Goal: Information Seeking & Learning: Learn about a topic

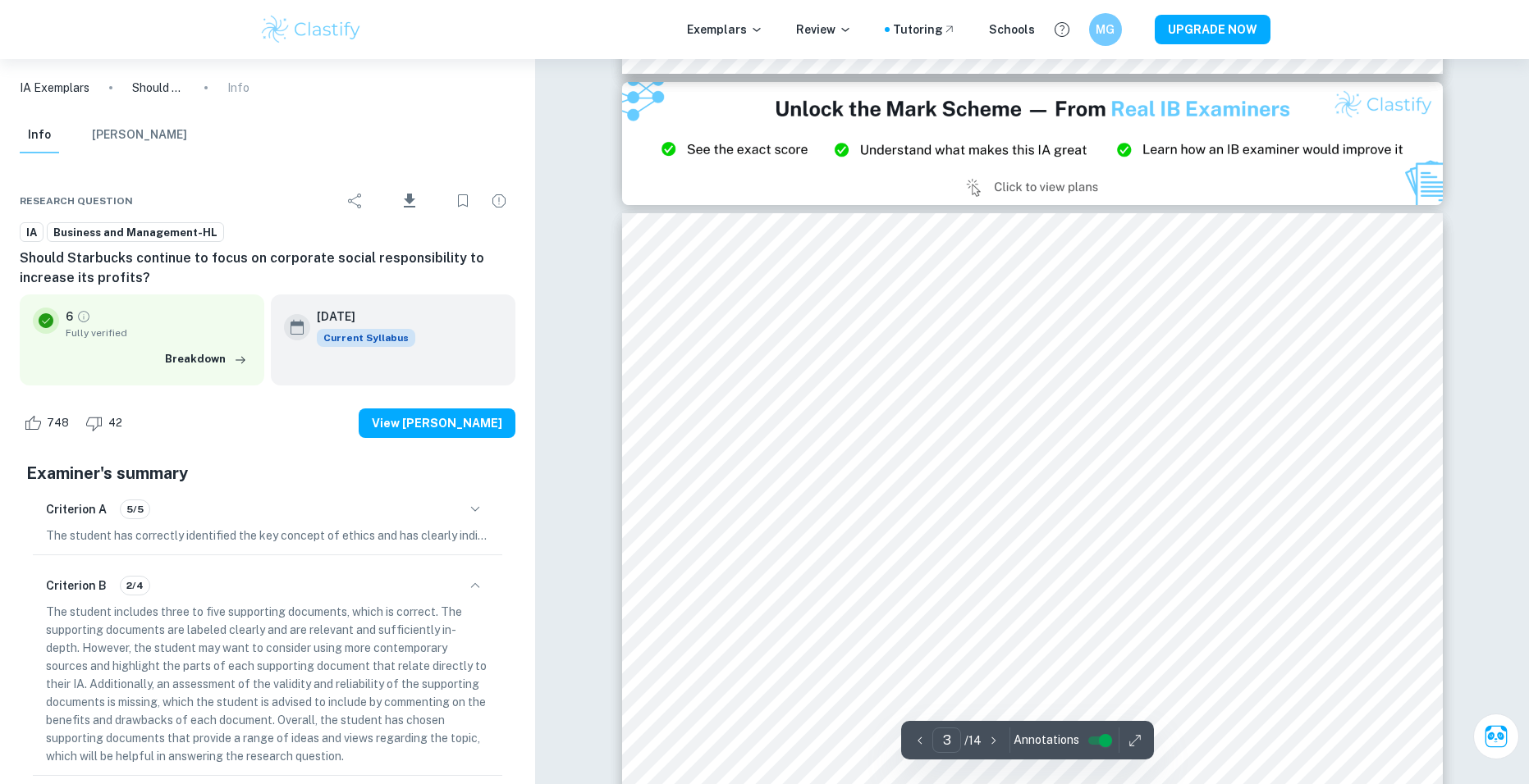
scroll to position [2707, 0]
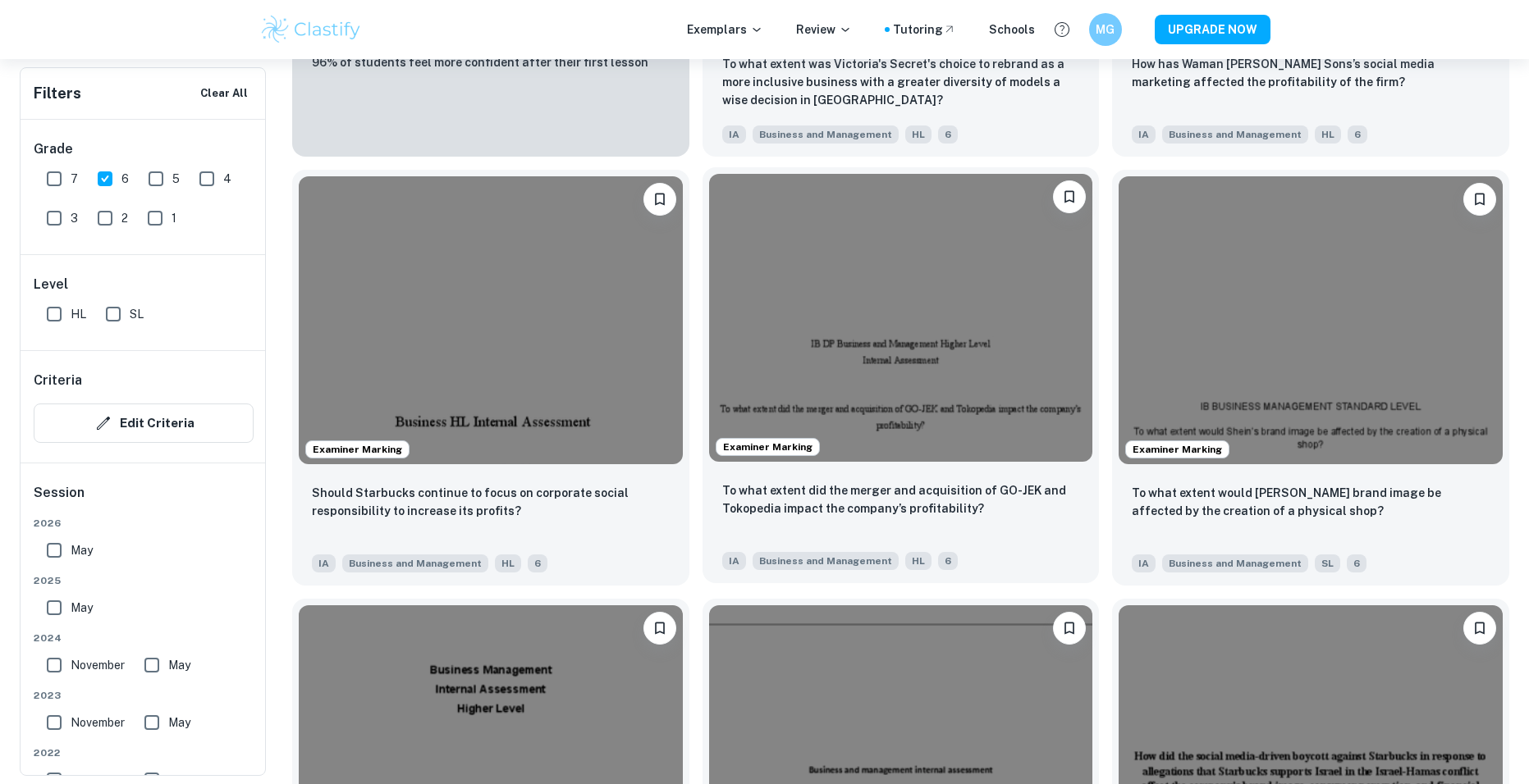
scroll to position [162, 0]
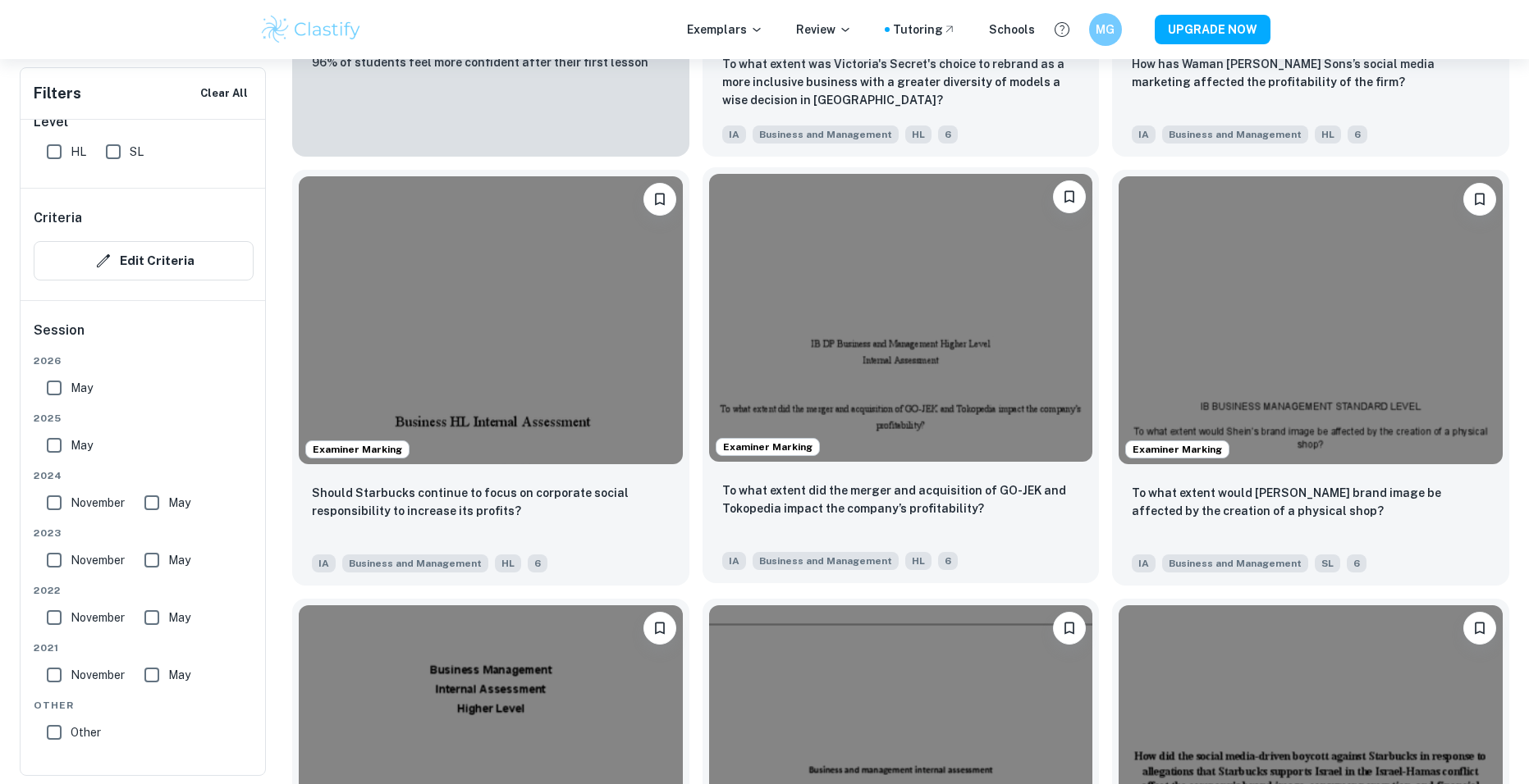
click at [883, 343] on img at bounding box center [901, 317] width 384 height 288
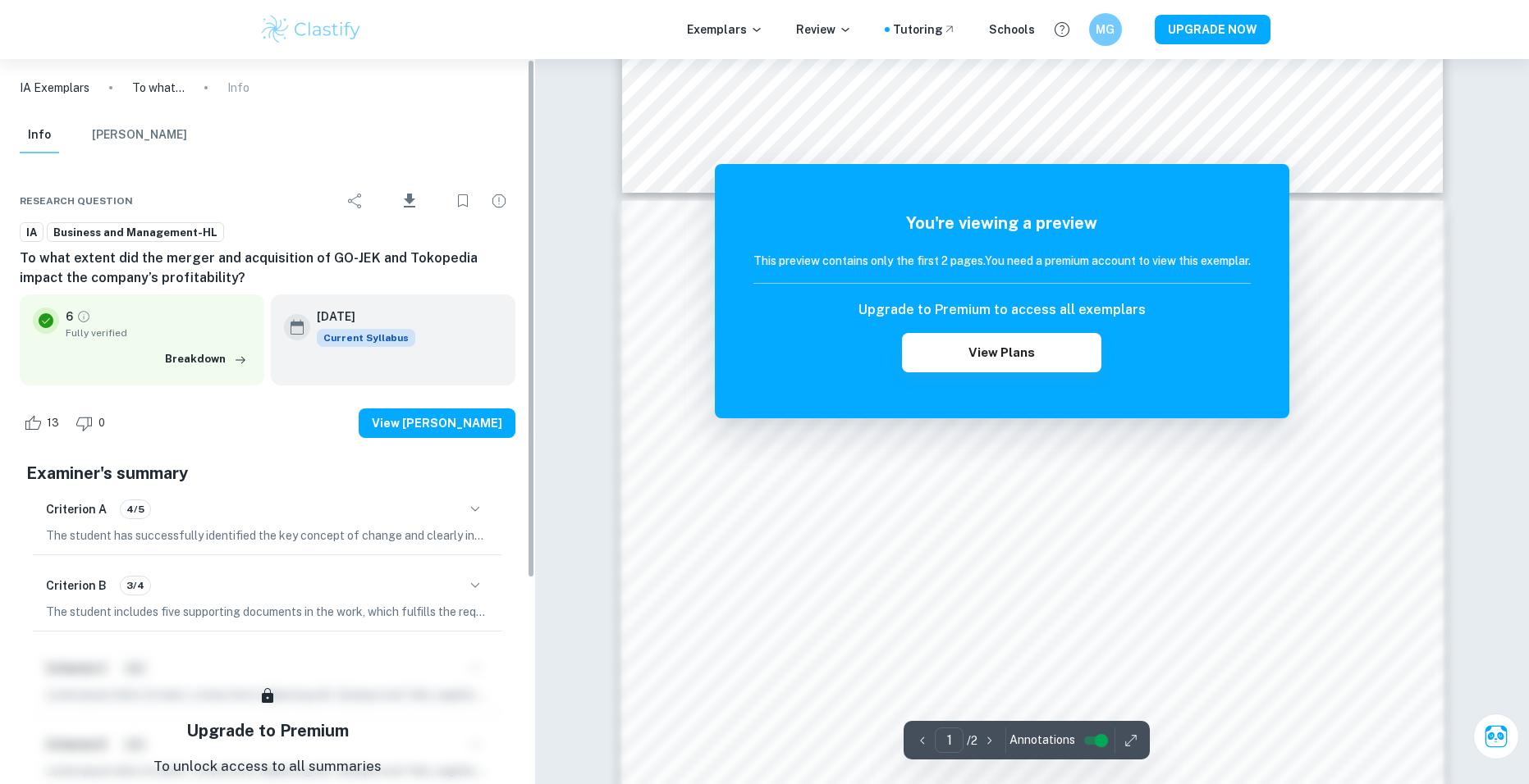
scroll to position [247, 0]
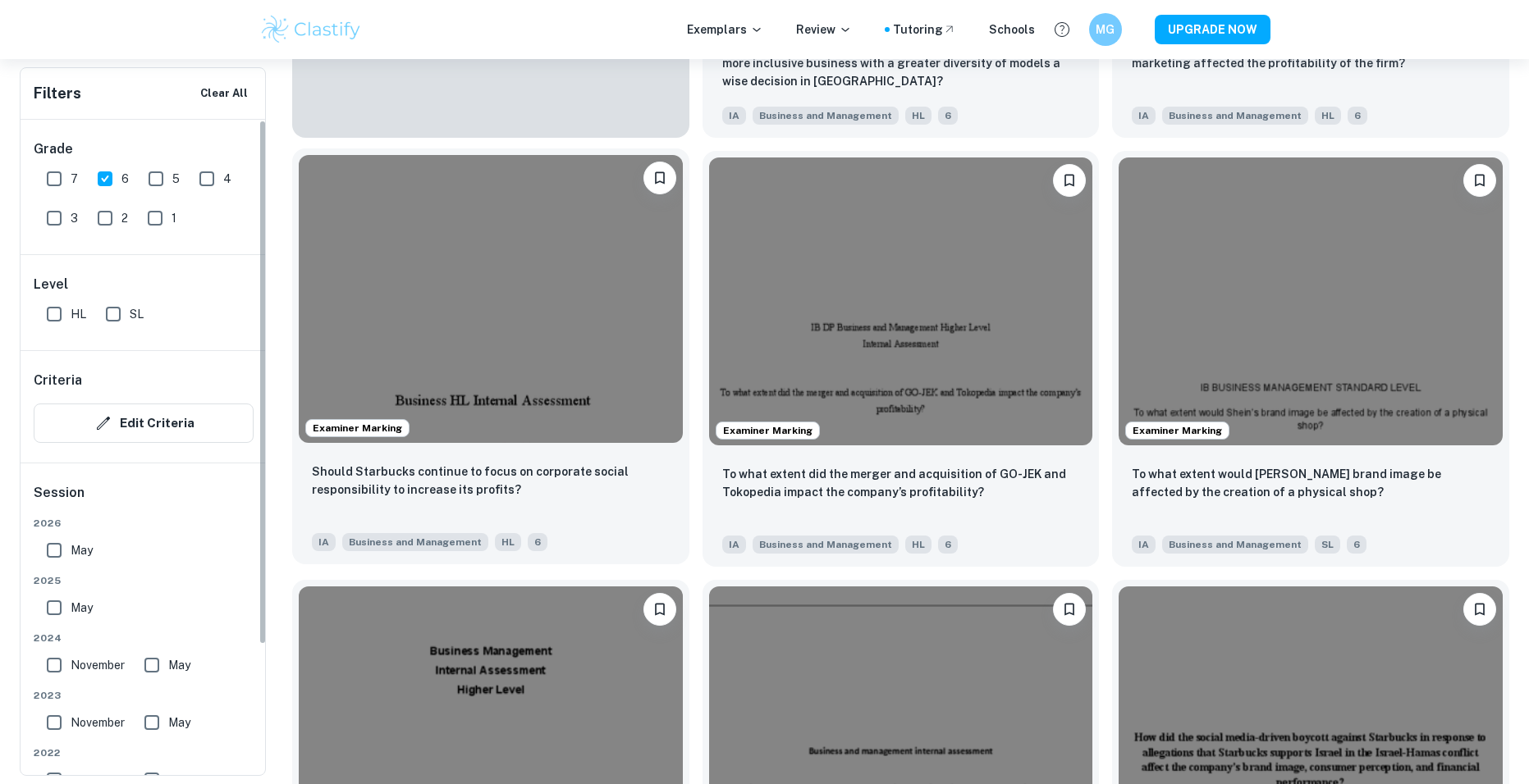
scroll to position [2065, 0]
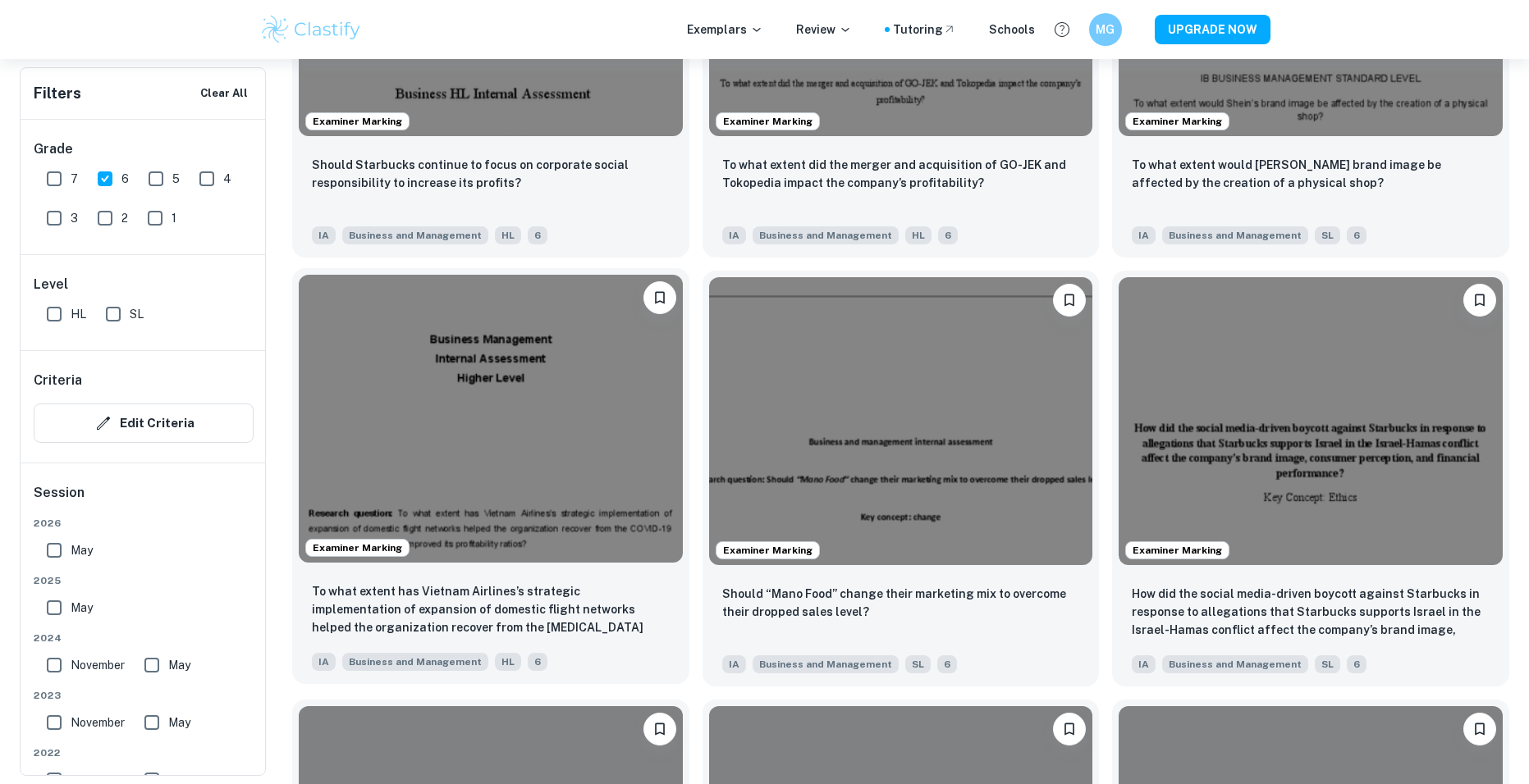
click at [509, 487] on img at bounding box center [491, 418] width 384 height 288
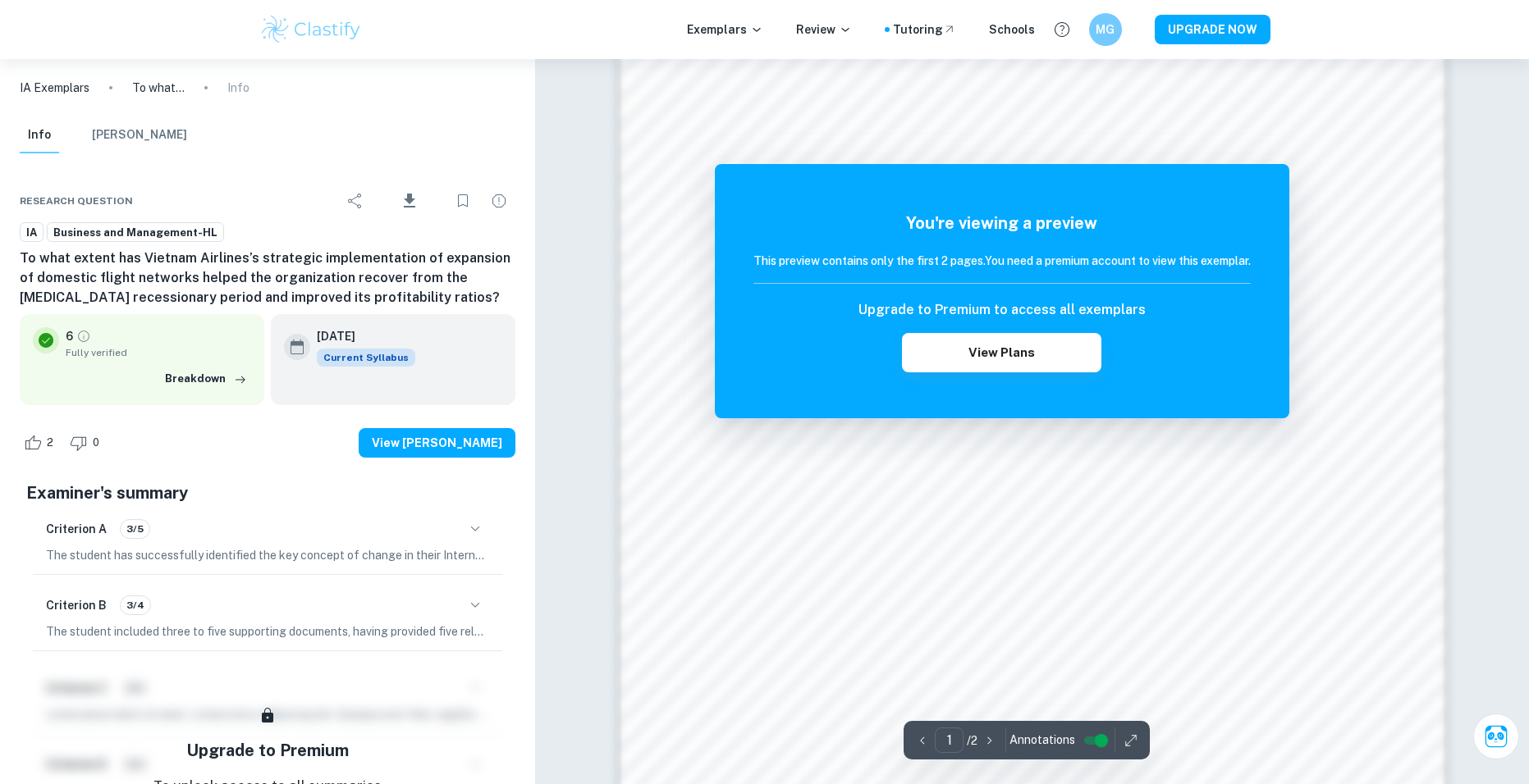
scroll to position [1729, 0]
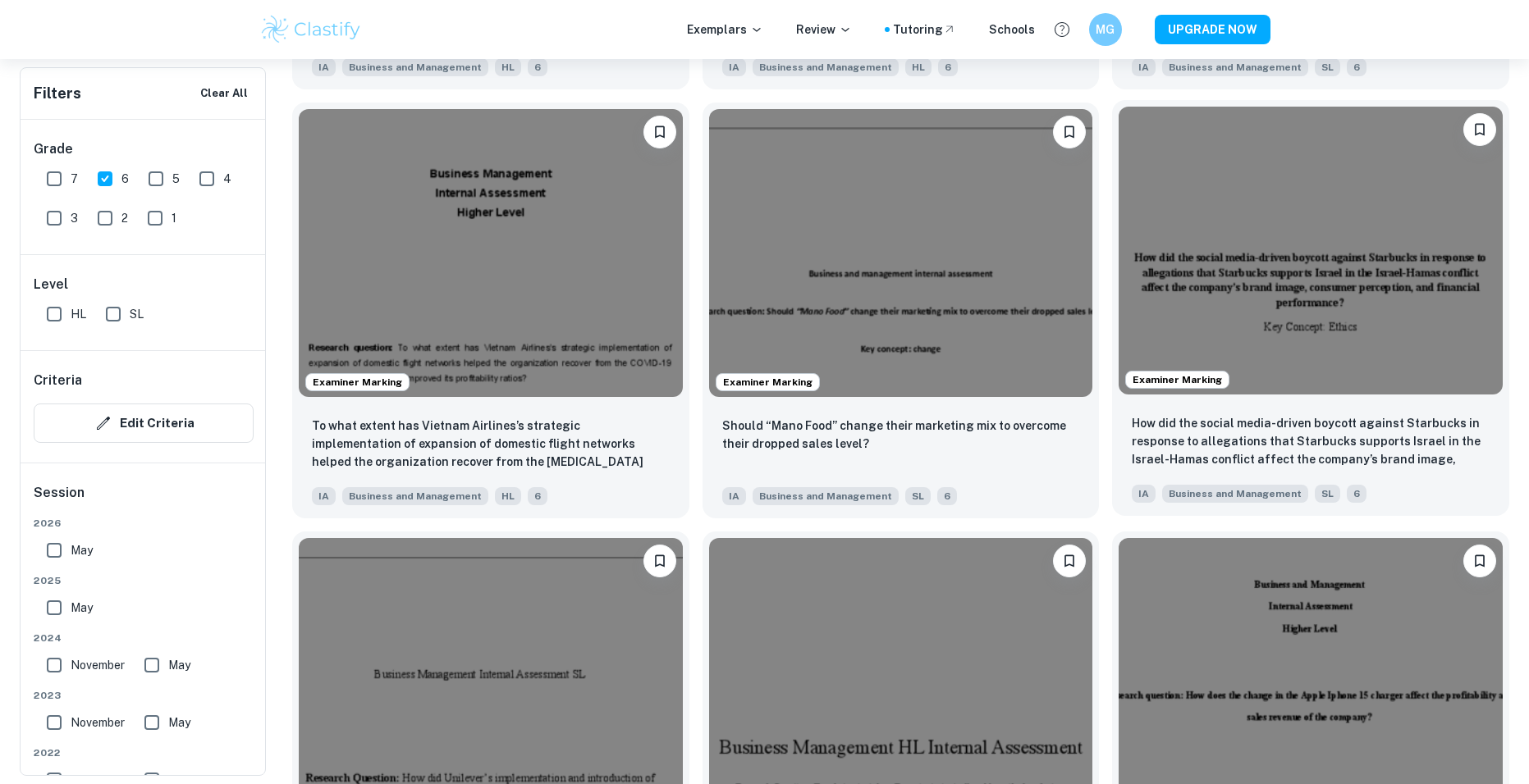
scroll to position [2229, 0]
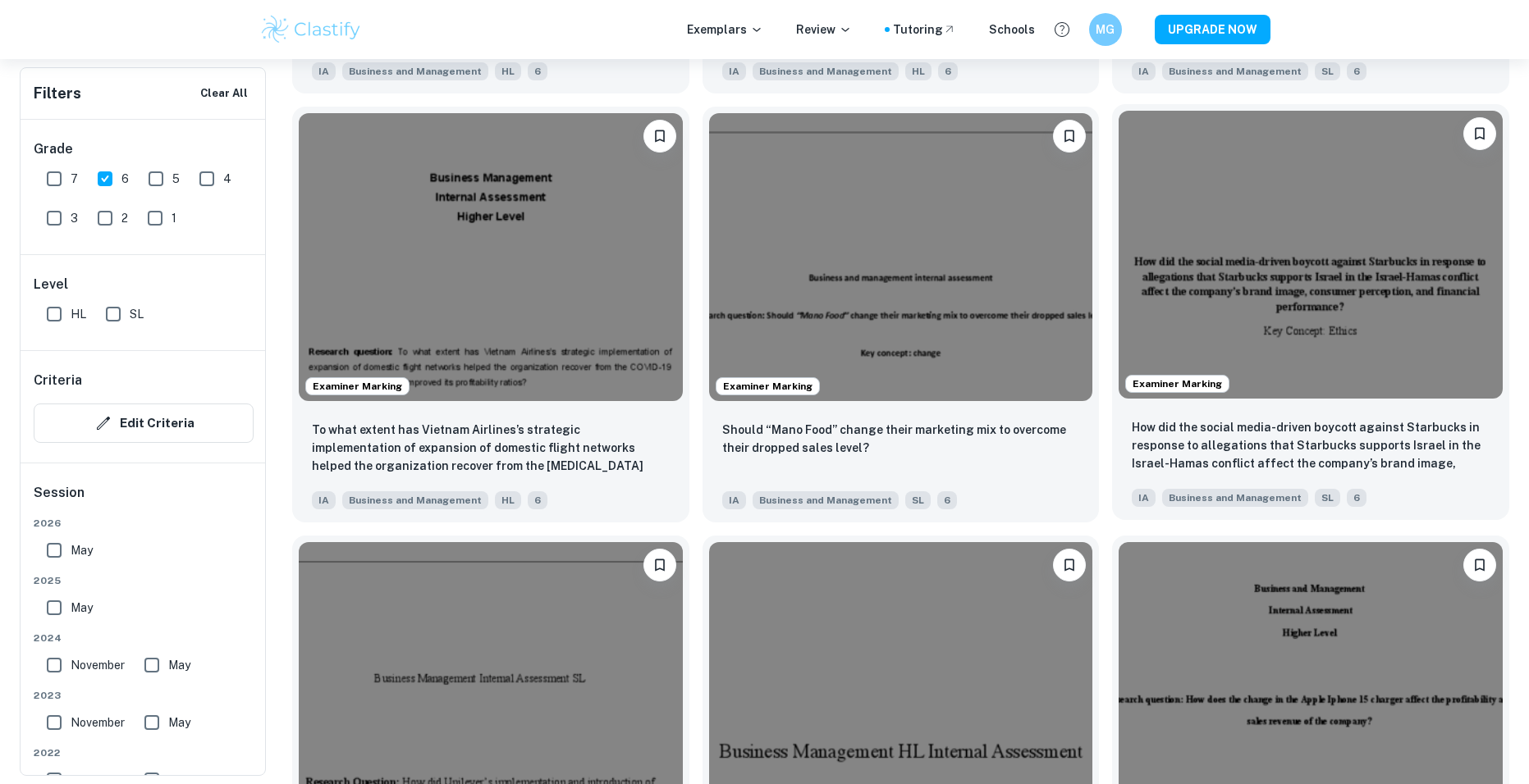
click at [1247, 340] on img at bounding box center [1310, 255] width 384 height 288
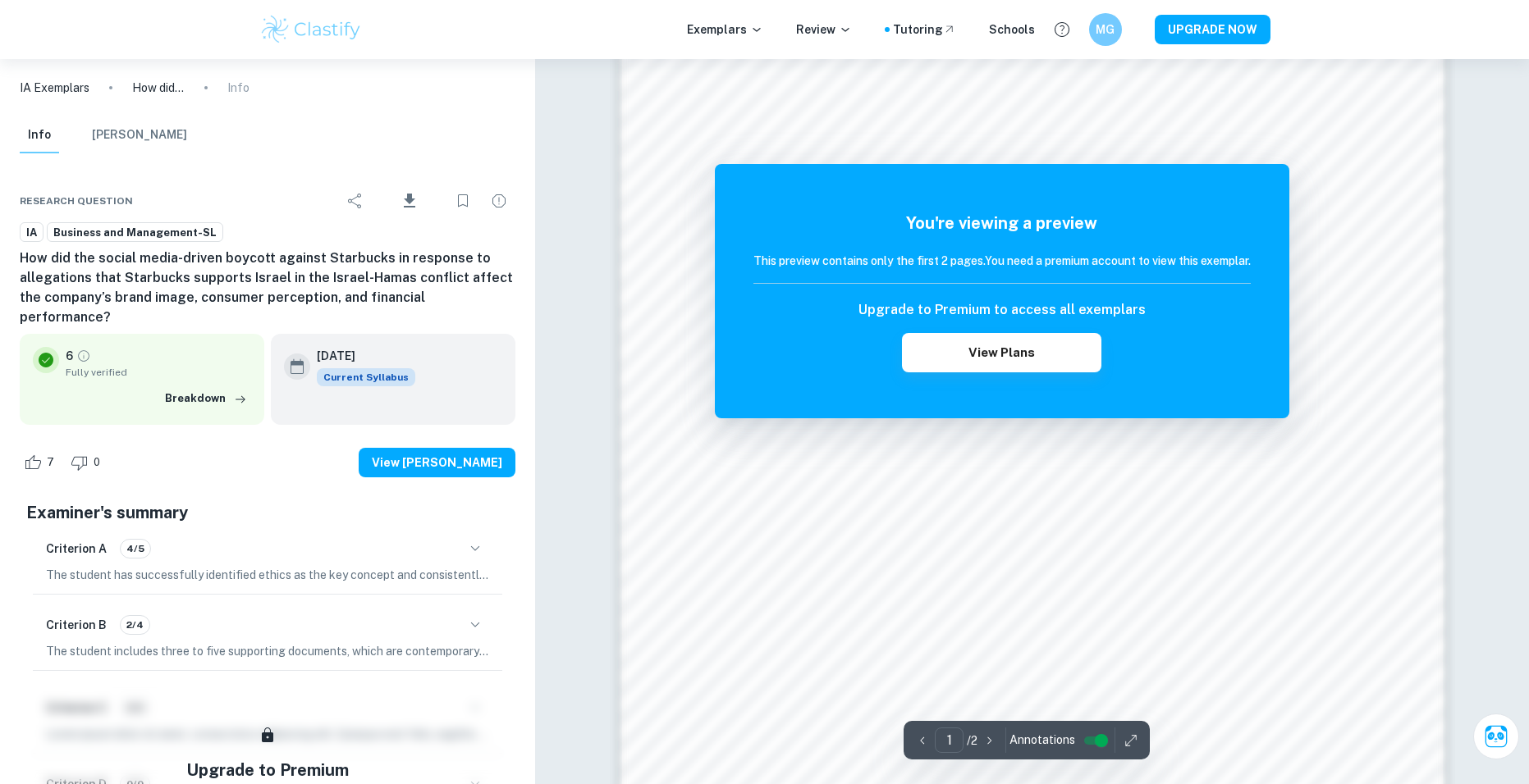
scroll to position [1149, 0]
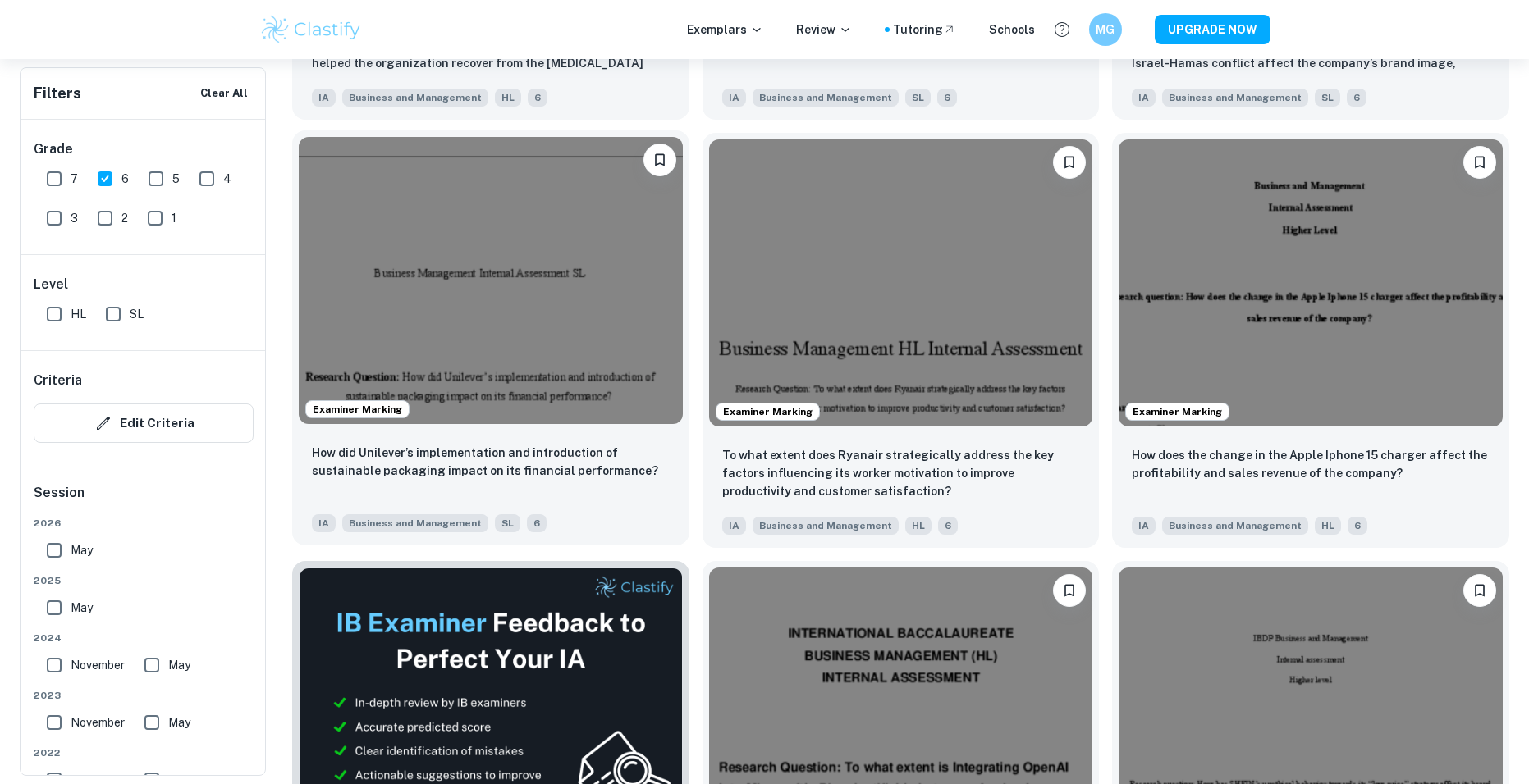
scroll to position [2639, 0]
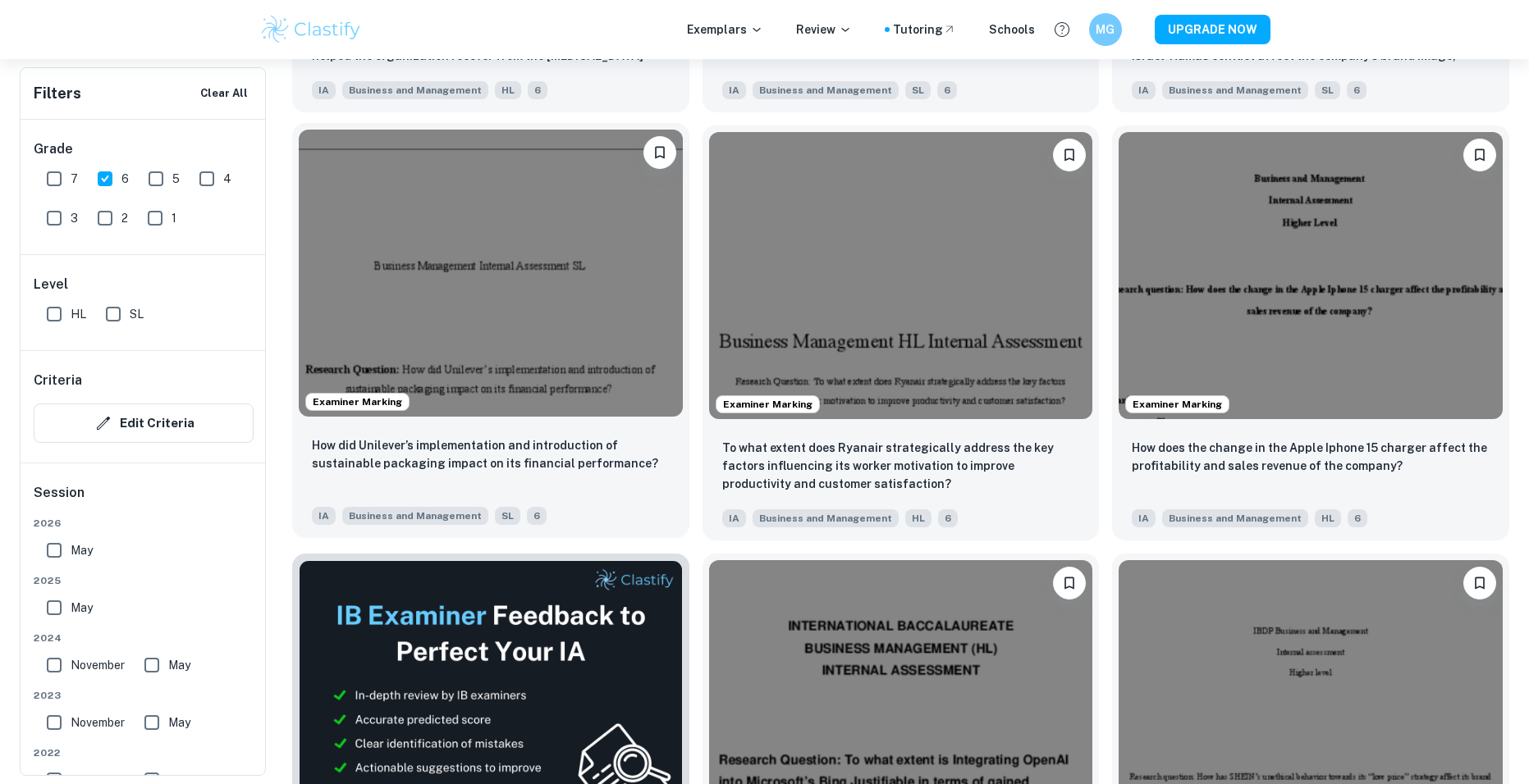
click at [607, 317] on img at bounding box center [491, 273] width 384 height 288
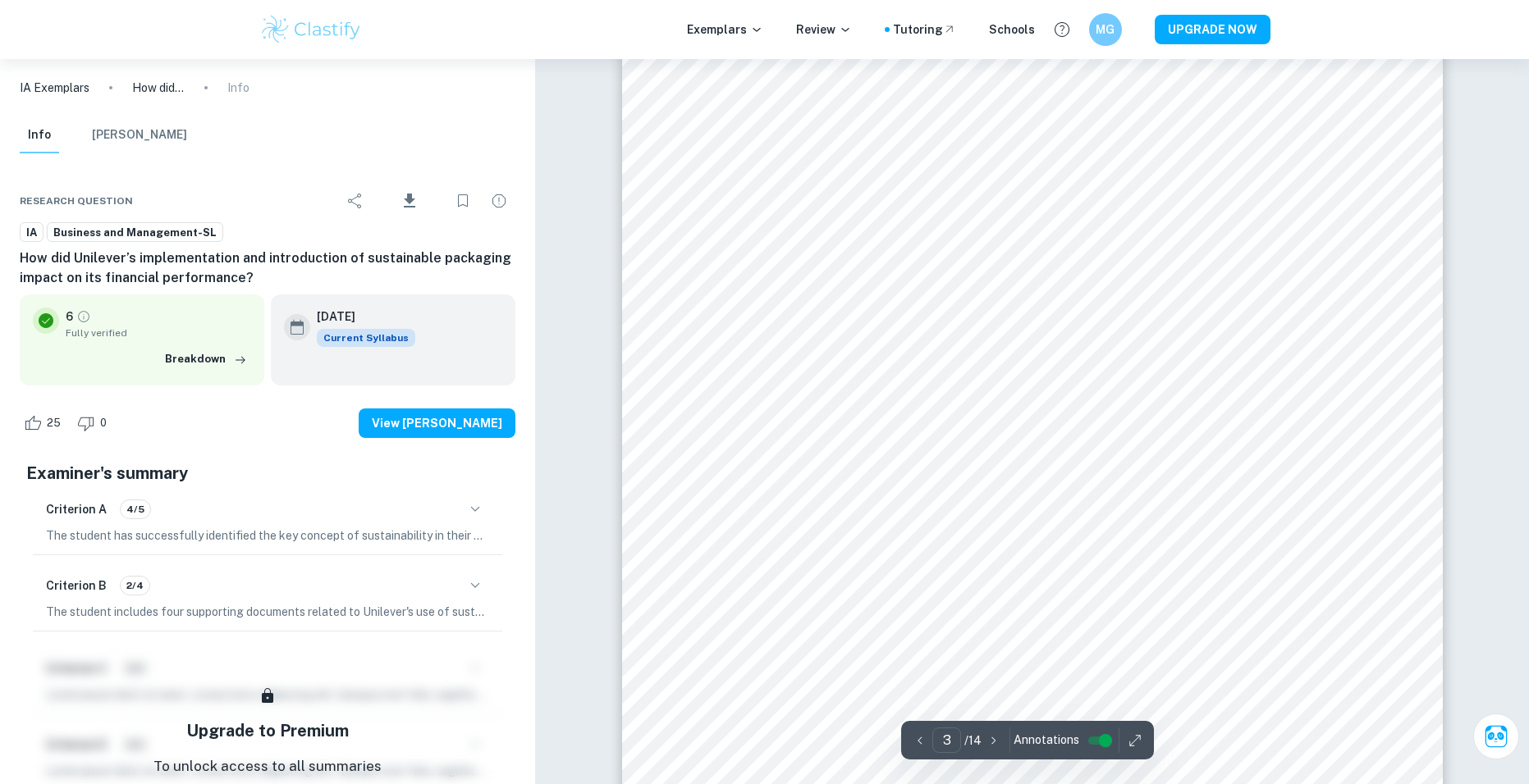
scroll to position [3035, 0]
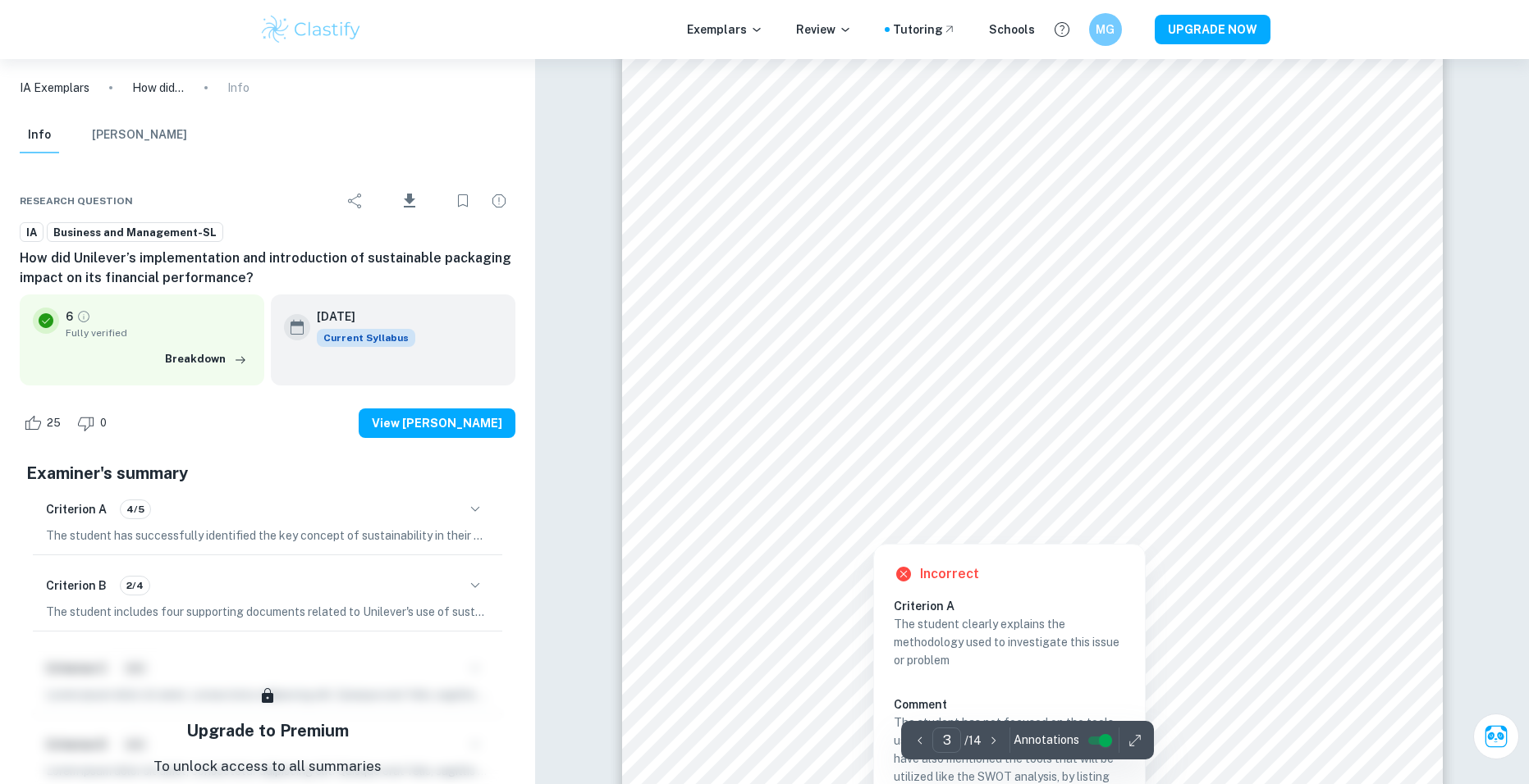
type input "4"
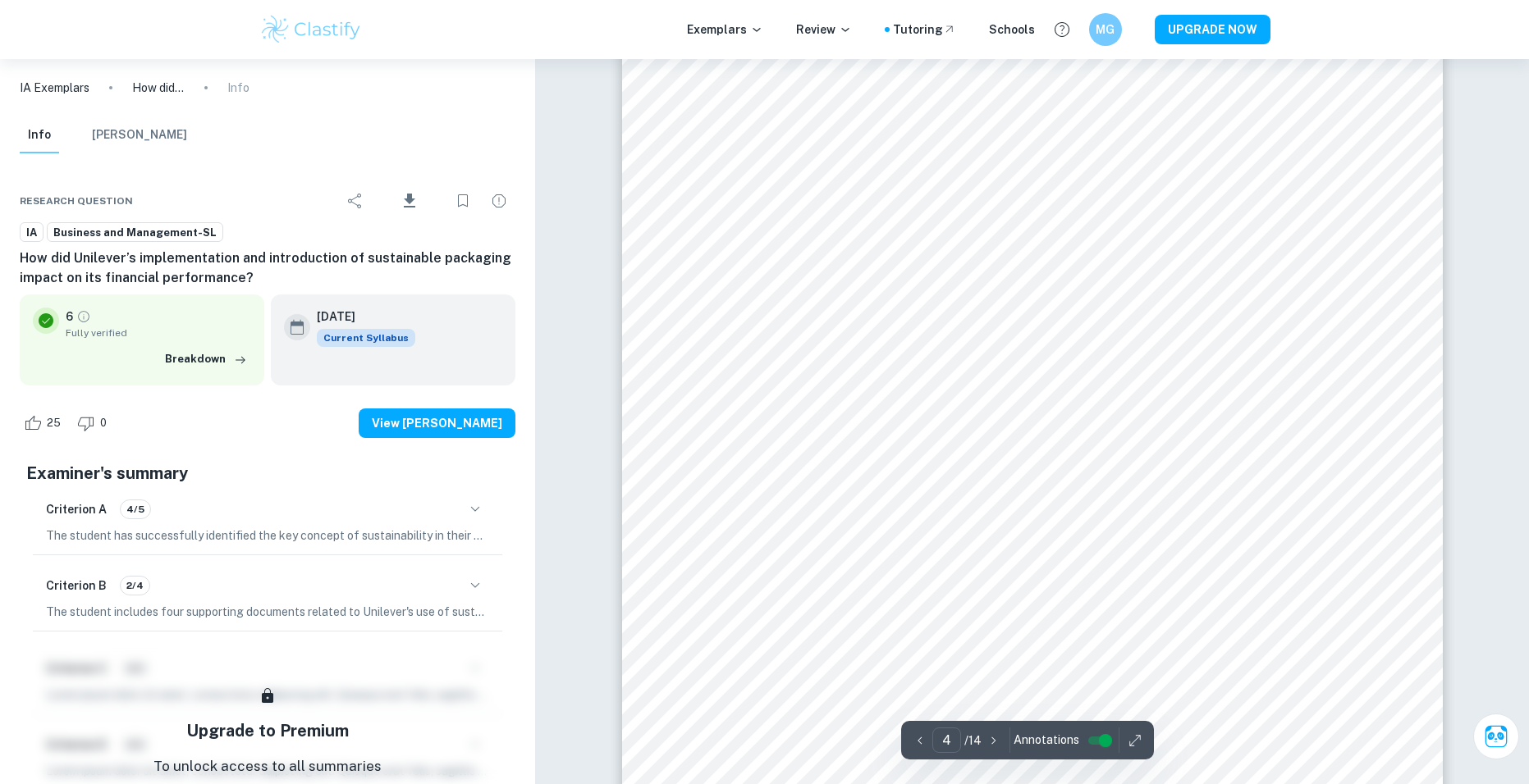
scroll to position [3774, 0]
